Goal: Transaction & Acquisition: Purchase product/service

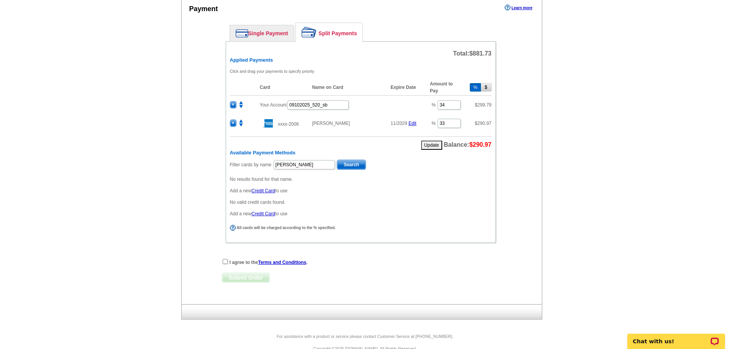
scroll to position [345, 0]
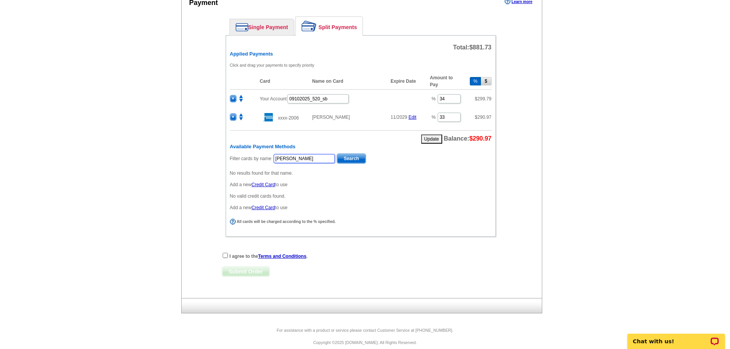
click at [306, 155] on input "[PERSON_NAME]" at bounding box center [304, 158] width 61 height 9
click at [482, 117] on span "290.97" at bounding box center [485, 117] width 14 height 5
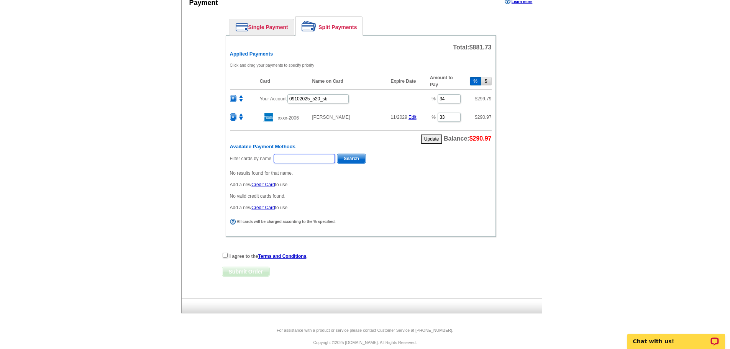
click at [482, 117] on span "290.97" at bounding box center [485, 117] width 14 height 5
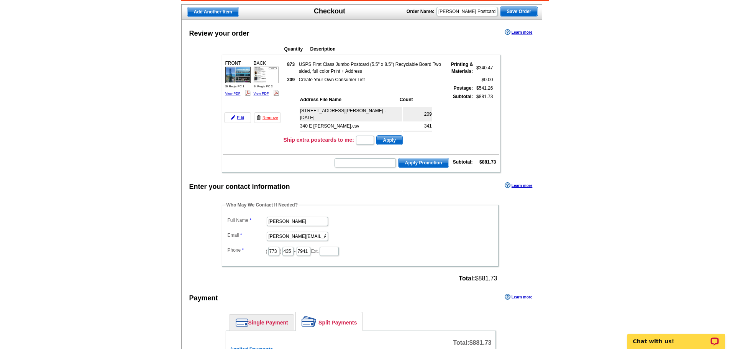
scroll to position [0, 0]
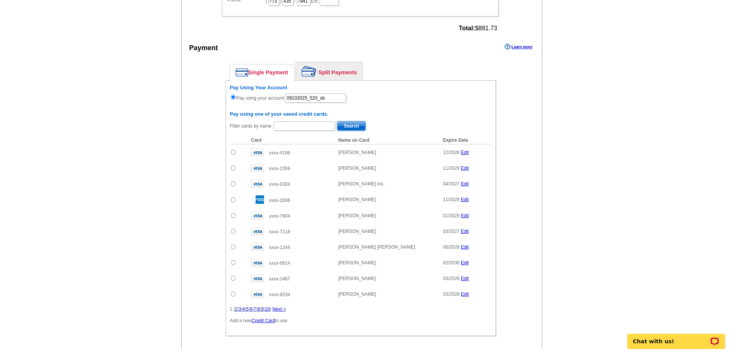
scroll to position [192, 0]
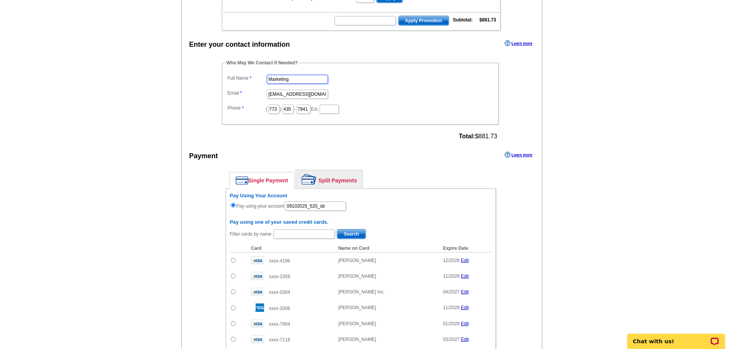
click at [307, 80] on input "Marketing" at bounding box center [297, 79] width 61 height 9
type input "[PERSON_NAME]"
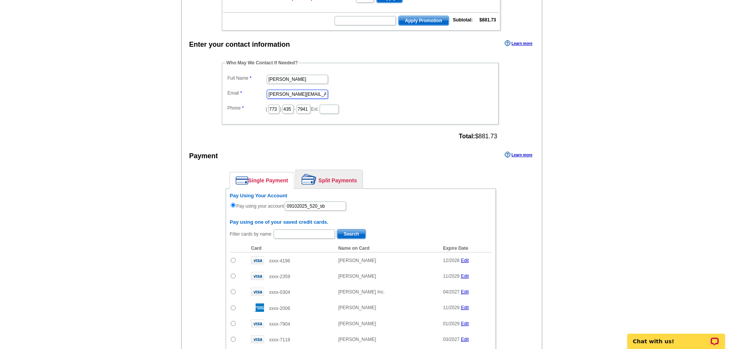
type input "[PERSON_NAME][EMAIL_ADDRESS][PERSON_NAME][DOMAIN_NAME]"
click at [355, 177] on link "Split Payments" at bounding box center [329, 179] width 67 height 18
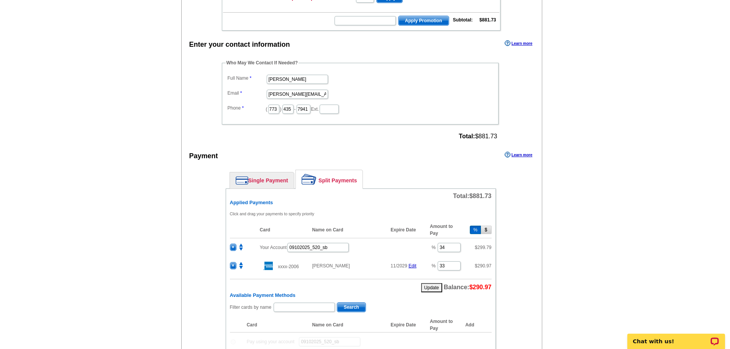
click at [318, 241] on td "Your Account 09102025_520_sb" at bounding box center [341, 247] width 170 height 19
click at [311, 244] on input "09102025_520_sb" at bounding box center [318, 247] width 61 height 9
click at [304, 249] on input "09102025_520_sb" at bounding box center [318, 247] width 61 height 9
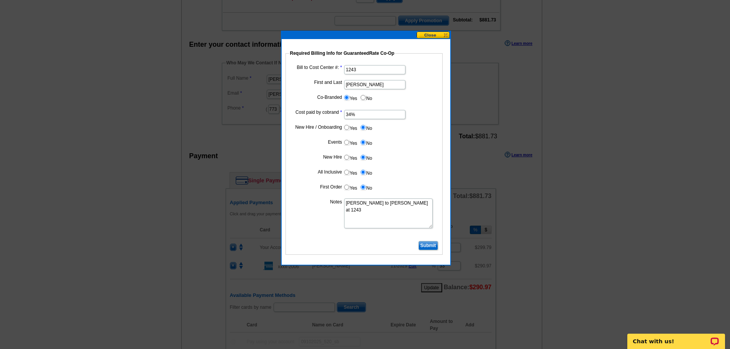
type input "09112025_520_sb"
click at [423, 243] on input "Submit" at bounding box center [429, 245] width 20 height 9
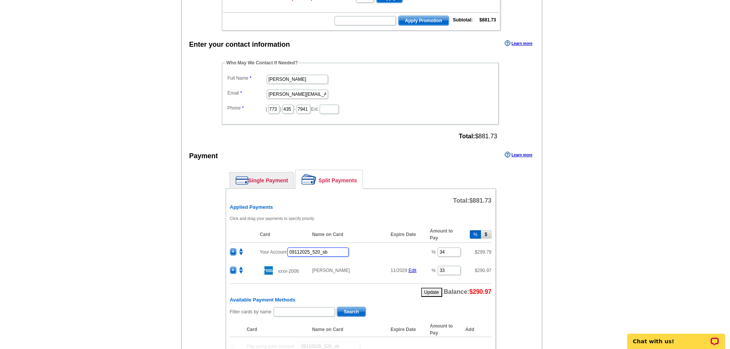
drag, startPoint x: 323, startPoint y: 252, endPoint x: 317, endPoint y: 253, distance: 6.2
click at [317, 253] on input "09112025_520_sb" at bounding box center [318, 252] width 61 height 9
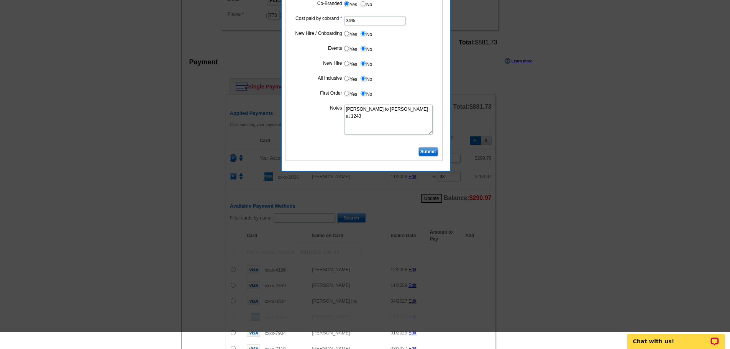
scroll to position [268, 0]
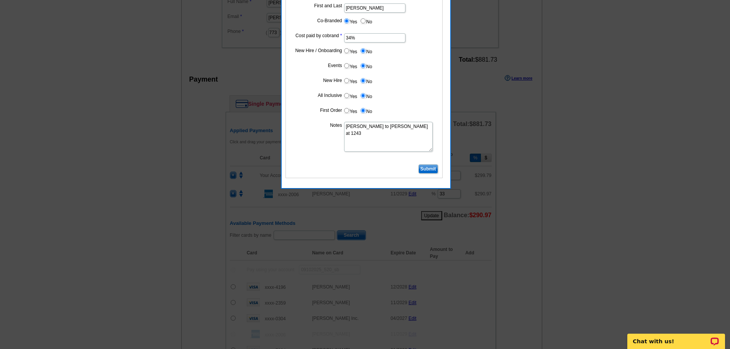
type input "09112025_940_sb"
click at [434, 168] on input "Submit" at bounding box center [429, 168] width 20 height 9
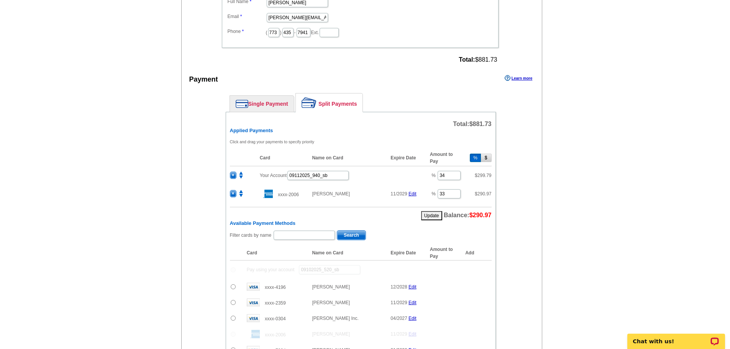
click at [235, 303] on input "radio" at bounding box center [233, 302] width 5 height 5
click at [478, 305] on span "Add" at bounding box center [480, 303] width 22 height 9
radio input "false"
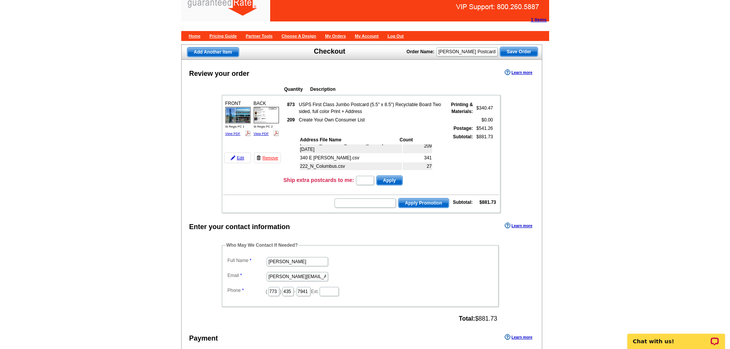
scroll to position [0, 0]
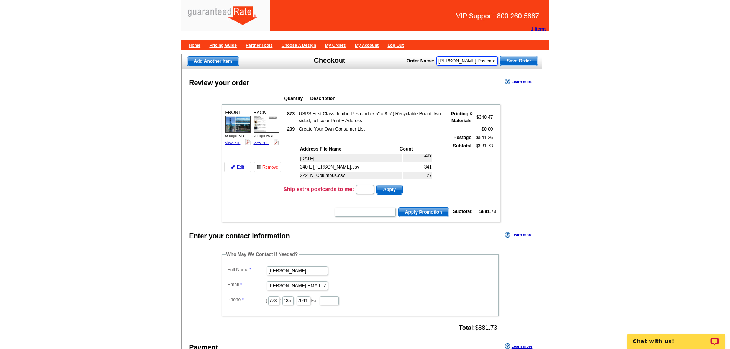
click at [489, 61] on input "[PERSON_NAME] Postcard [DATE]" at bounding box center [467, 60] width 61 height 9
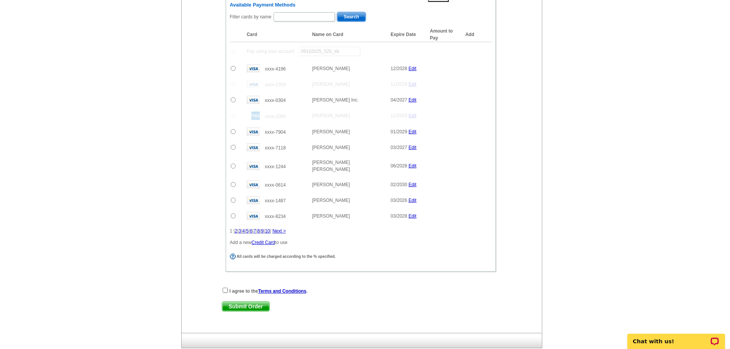
scroll to position [543, 0]
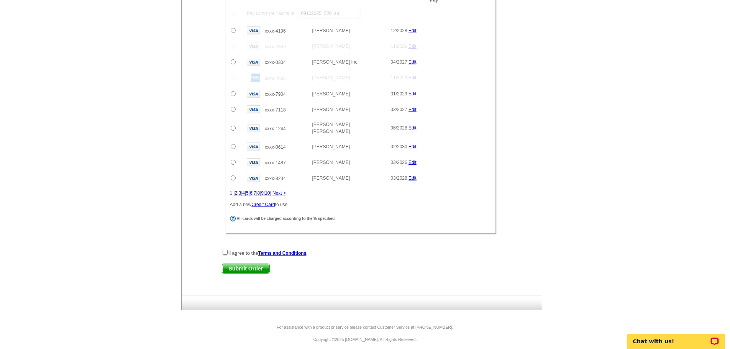
click at [227, 250] on input "checkbox" at bounding box center [225, 252] width 5 height 5
checkbox input "true"
click at [260, 264] on span "Submit Order" at bounding box center [245, 268] width 47 height 9
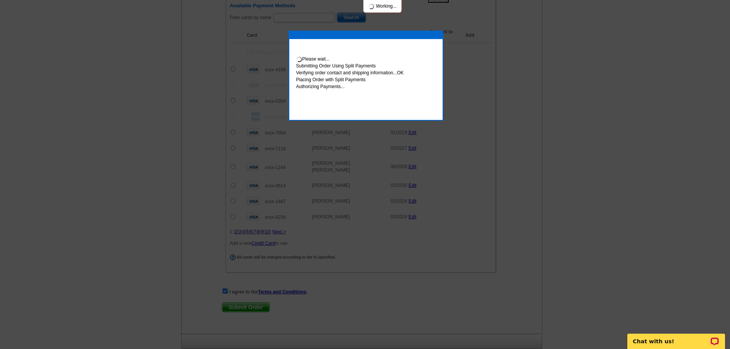
scroll to position [582, 0]
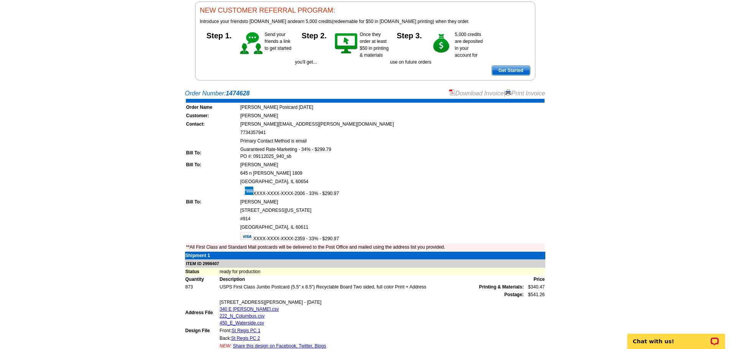
scroll to position [38, 0]
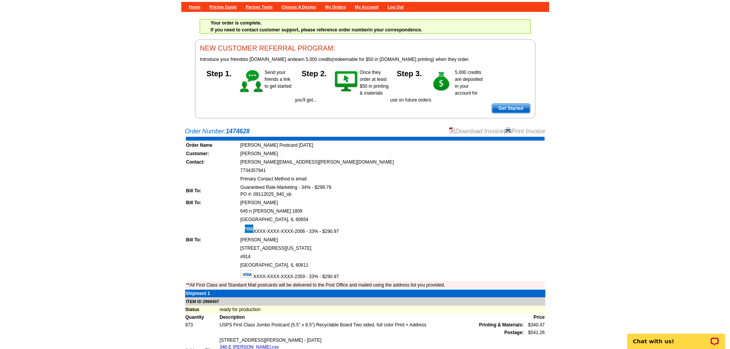
click at [485, 132] on link "Download Invoice" at bounding box center [476, 131] width 54 height 7
